Goal: Task Accomplishment & Management: Understand process/instructions

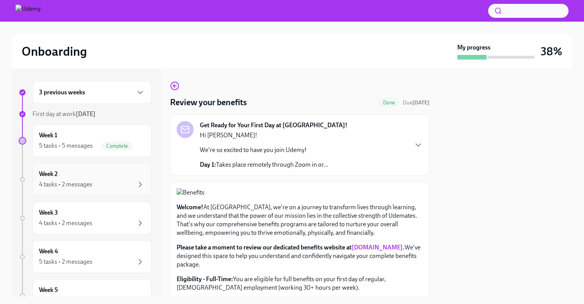
scroll to position [253, 0]
click at [131, 185] on div "4 tasks • 2 messages" at bounding box center [92, 184] width 106 height 9
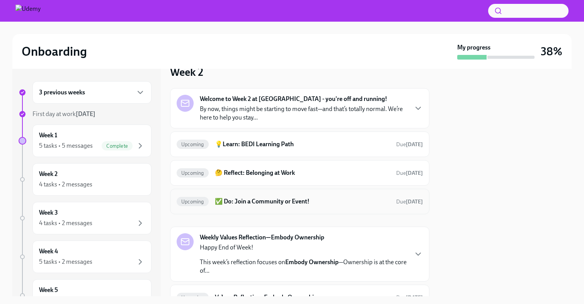
scroll to position [11, 0]
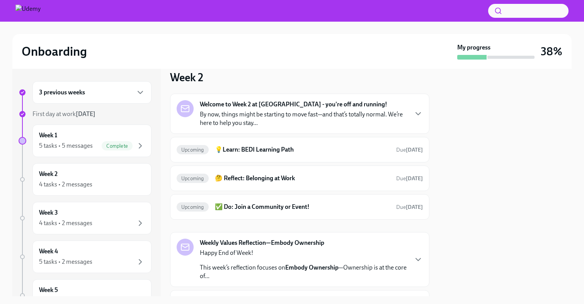
click at [372, 114] on p "By now, things might be starting to move fast—and that’s totally normal. We’re …" at bounding box center [303, 118] width 207 height 17
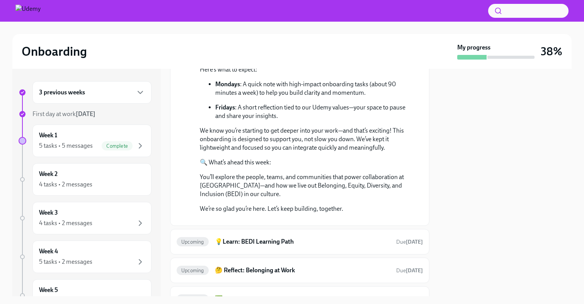
scroll to position [25, 0]
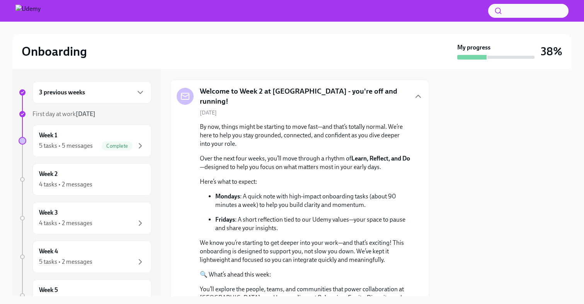
click at [411, 96] on div "Welcome to Week 2 at [GEOGRAPHIC_DATA] - you're off and running!" at bounding box center [300, 96] width 246 height 20
click at [422, 96] on icon "button" at bounding box center [417, 96] width 9 height 9
